Goal: Task Accomplishment & Management: Manage account settings

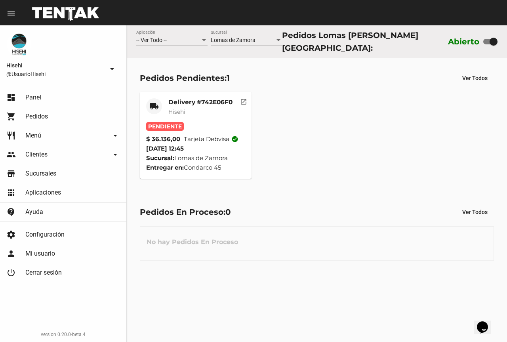
click at [206, 119] on div "Delivery #742E06F0 Hisehi" at bounding box center [200, 110] width 64 height 24
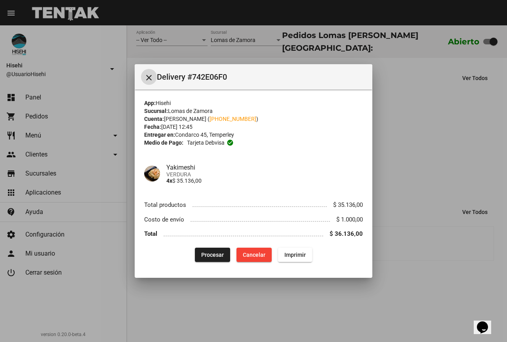
click at [207, 257] on span "Procesar" at bounding box center [212, 255] width 23 height 6
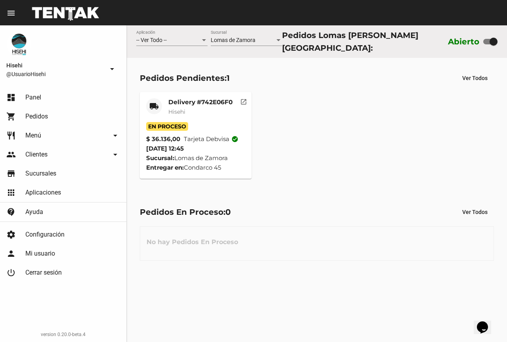
click at [180, 101] on mat-card-title "Delivery #742E06F0" at bounding box center [200, 102] width 64 height 8
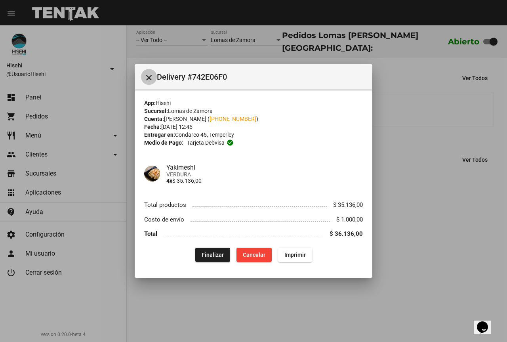
click at [151, 80] on mat-icon "close" at bounding box center [149, 78] width 10 height 10
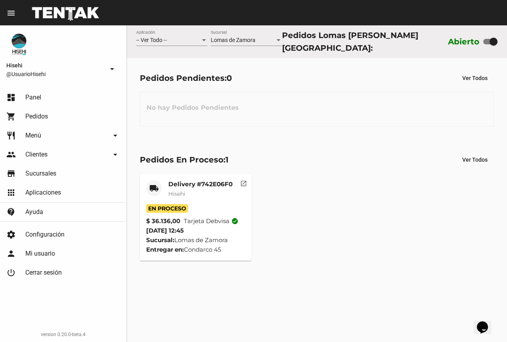
click at [214, 195] on mat-card-subtitle "Hisehi" at bounding box center [200, 194] width 64 height 8
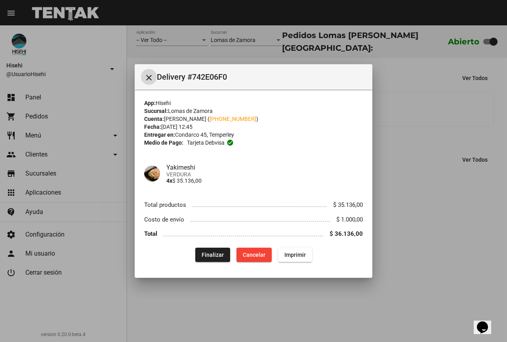
click at [409, 182] on div at bounding box center [253, 171] width 507 height 342
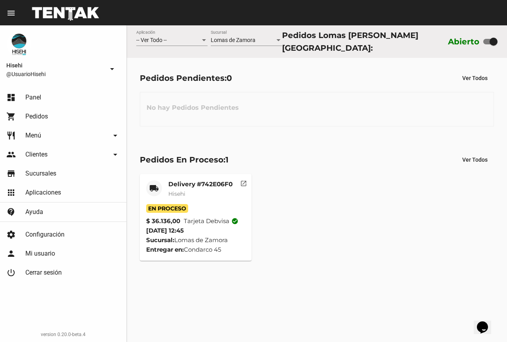
click at [221, 197] on div "Delivery #742E06F0 Hisehi" at bounding box center [200, 192] width 64 height 24
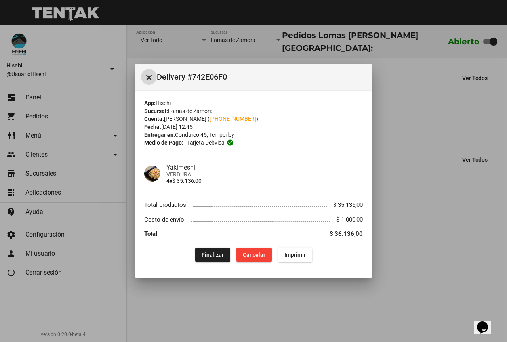
click at [149, 73] on mat-icon "close" at bounding box center [149, 78] width 10 height 10
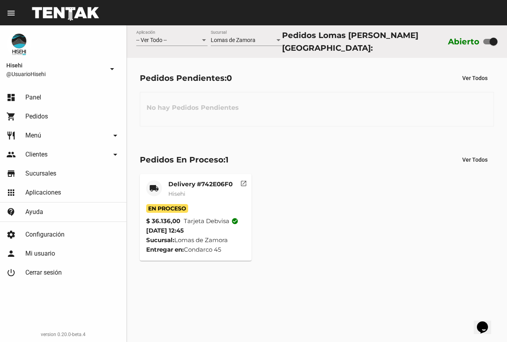
click at [186, 183] on mat-card-title "Delivery #742E06F0" at bounding box center [200, 184] width 64 height 8
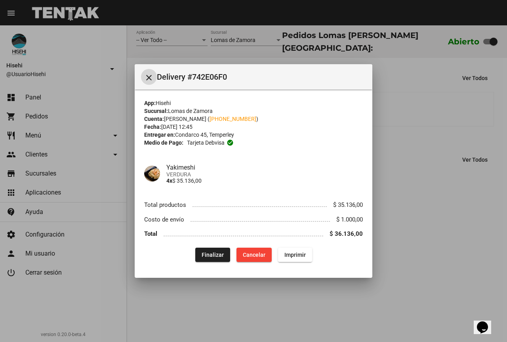
click at [152, 78] on mat-icon "close" at bounding box center [149, 78] width 10 height 10
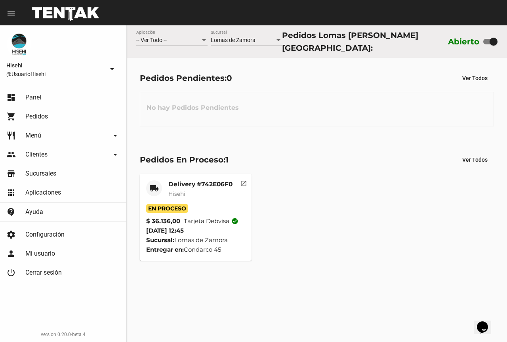
click at [203, 204] on div "En Proceso" at bounding box center [195, 208] width 99 height 9
click at [194, 174] on mat-card "local_shipping Delivery #742E06F0 Hisehi En Proceso $ 36.136,00 Tarjeta debvisa…" at bounding box center [196, 217] width 112 height 87
click at [185, 206] on span "En Proceso" at bounding box center [167, 208] width 42 height 9
click at [191, 192] on mat-card-subtitle "Hisehi" at bounding box center [200, 194] width 64 height 8
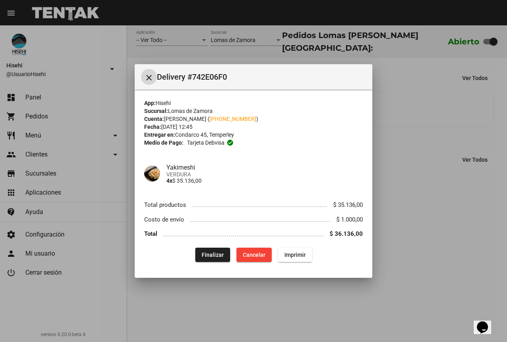
click at [201, 249] on button "Finalizar" at bounding box center [212, 255] width 35 height 14
